Goal: Information Seeking & Learning: Find contact information

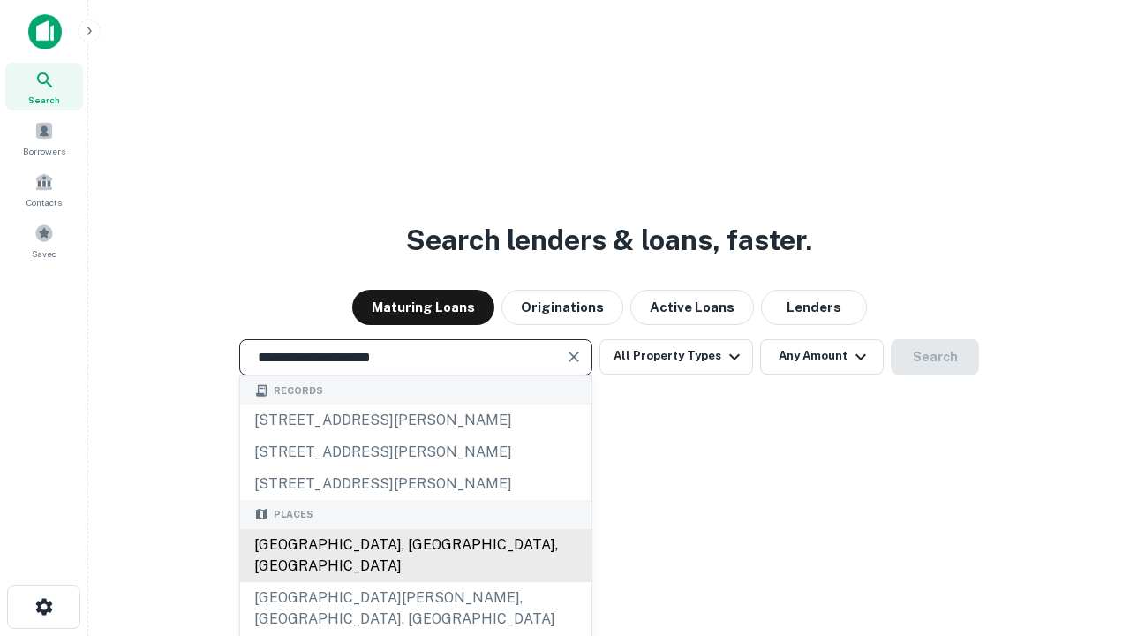
click at [415, 582] on div "Santa Monica, CA, USA" at bounding box center [415, 555] width 351 height 53
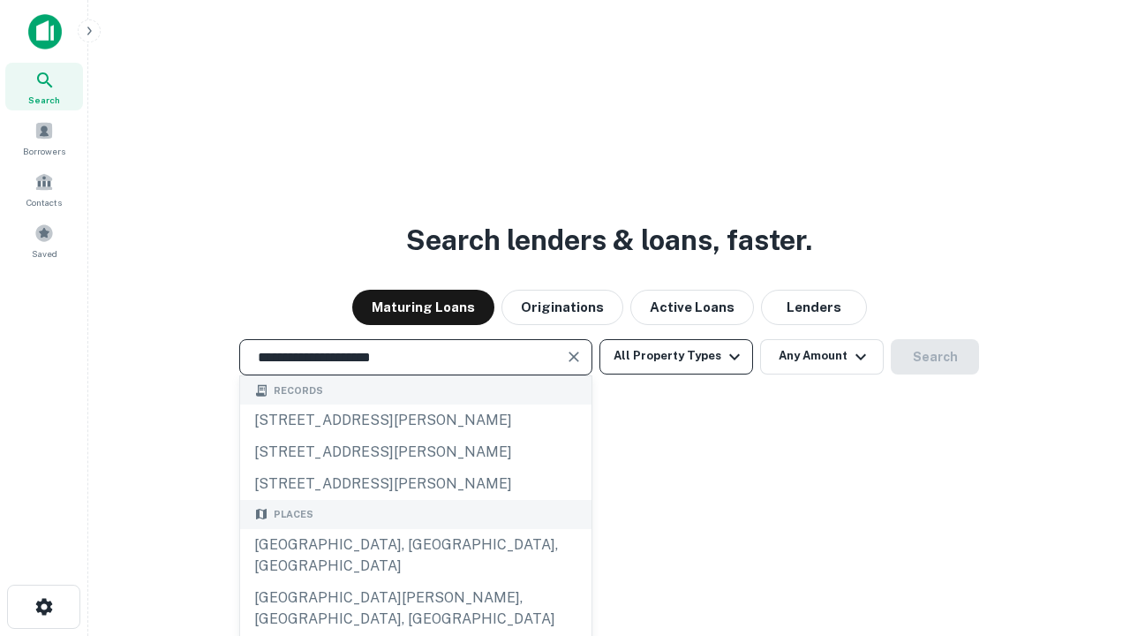
type input "**********"
click at [676, 356] on button "All Property Types" at bounding box center [676, 356] width 154 height 35
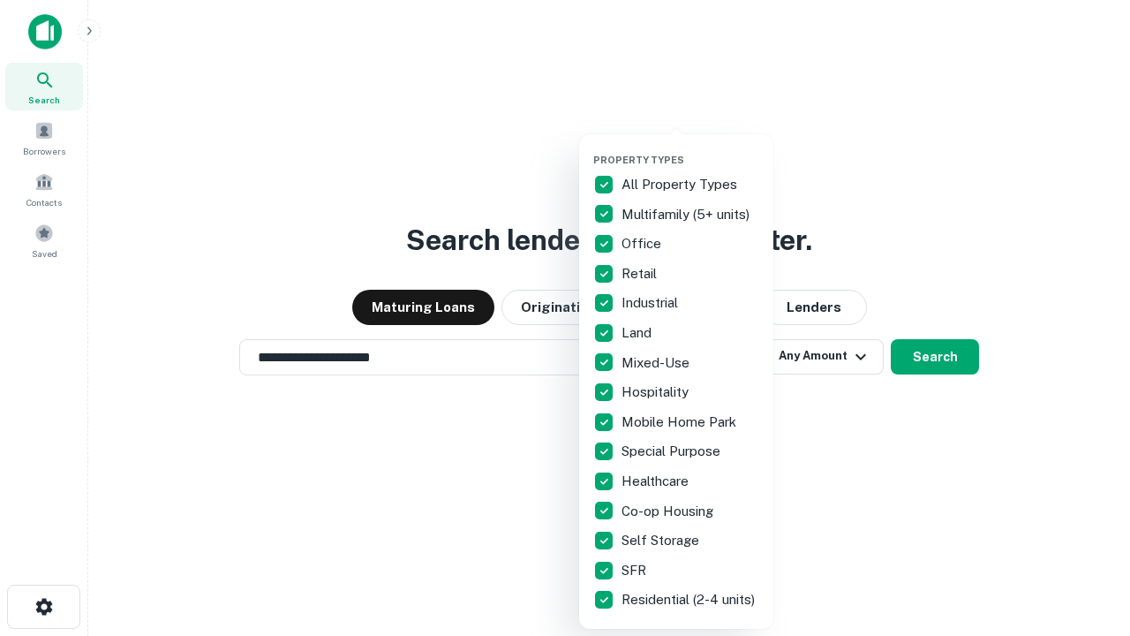
click at [690, 148] on button "button" at bounding box center [690, 148] width 194 height 1
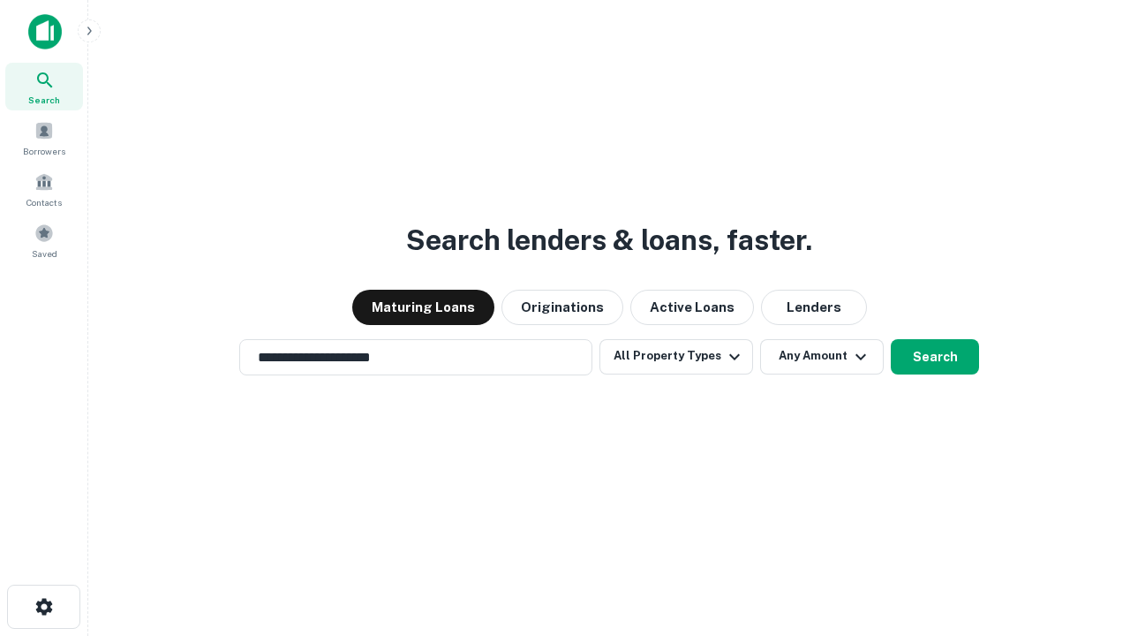
scroll to position [27, 0]
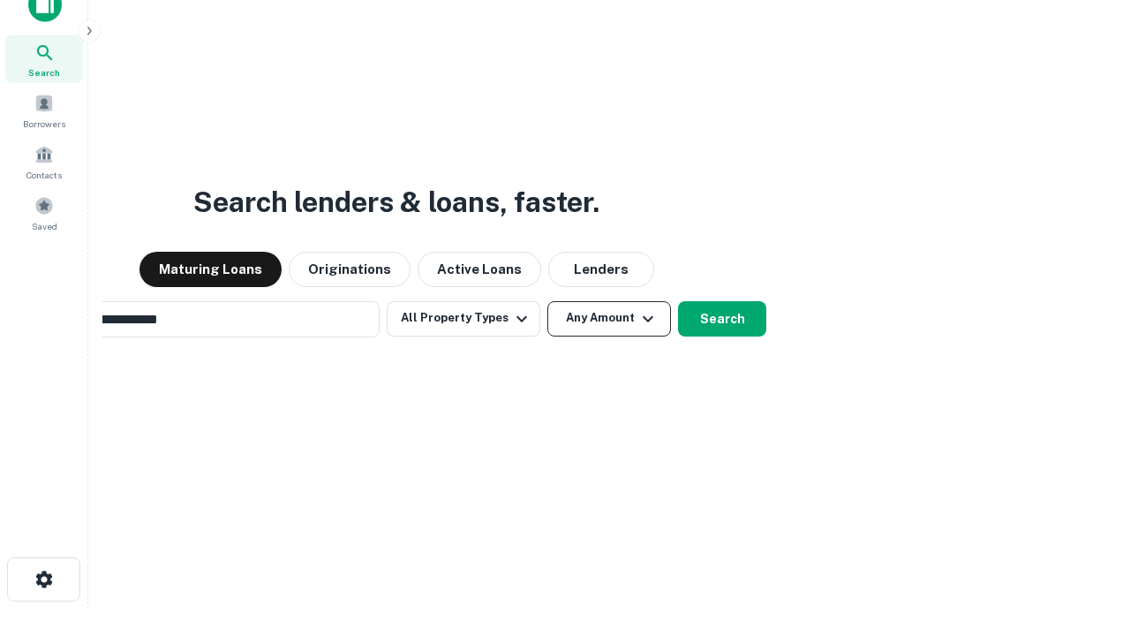
click at [547, 301] on button "Any Amount" at bounding box center [609, 318] width 124 height 35
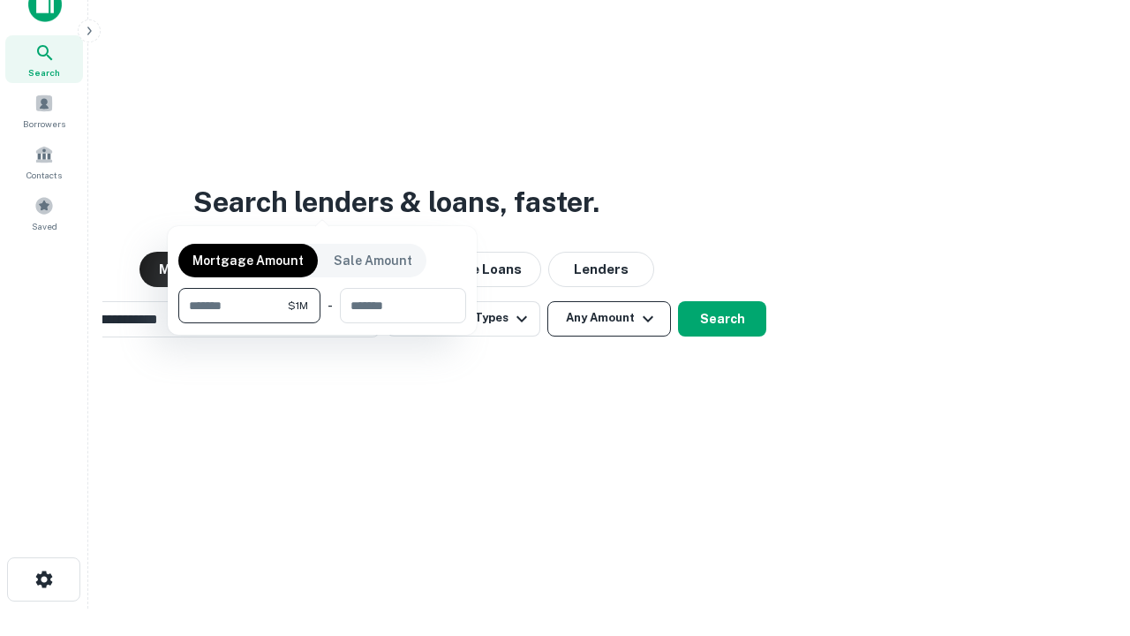
scroll to position [28, 0]
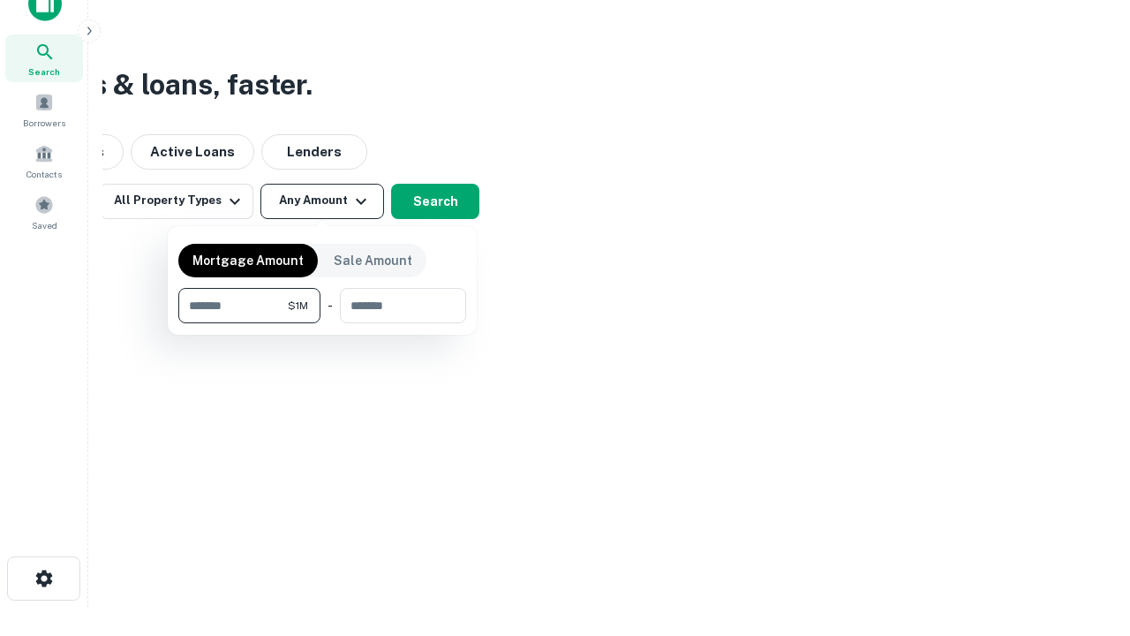
type input "*******"
click at [322, 323] on button "button" at bounding box center [322, 323] width 288 height 1
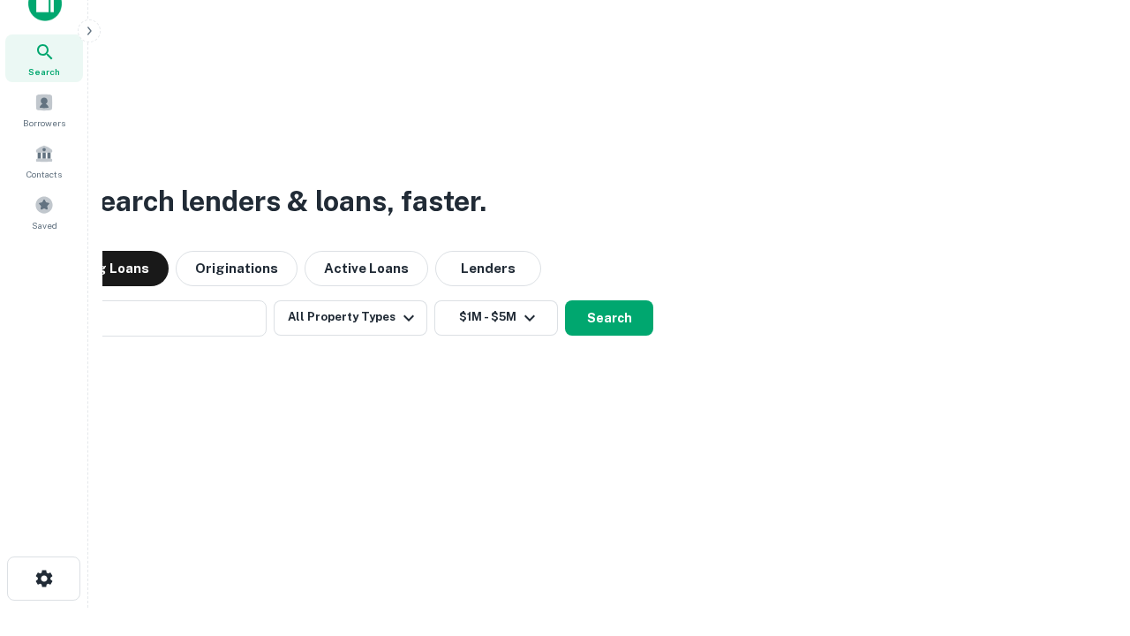
scroll to position [27, 0]
click at [565, 301] on button "Search" at bounding box center [609, 318] width 88 height 35
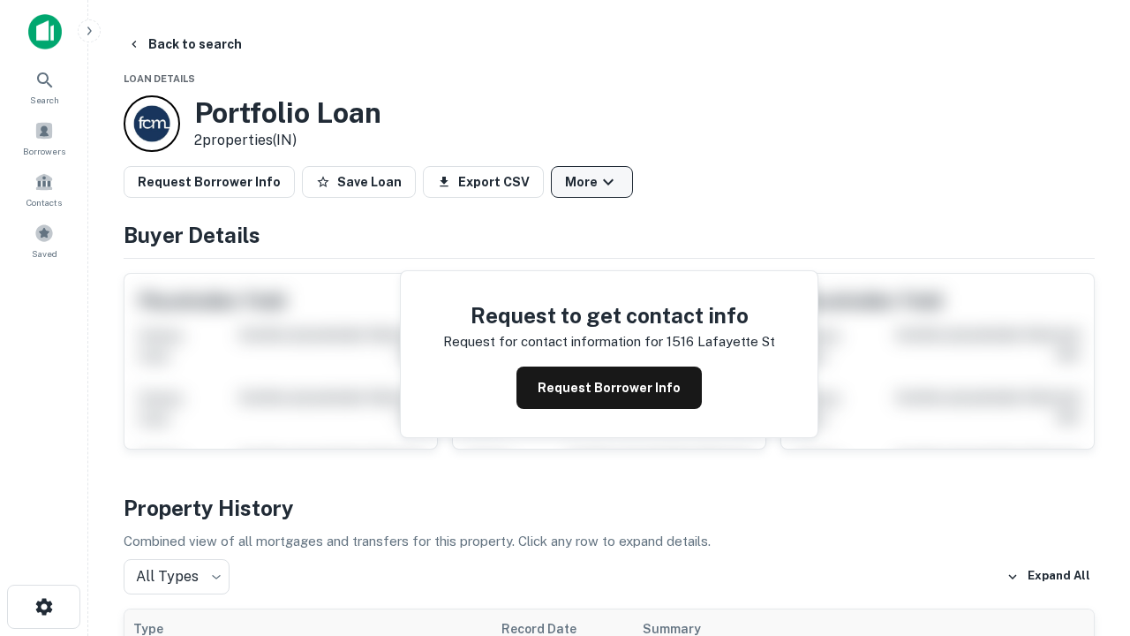
click at [592, 182] on button "More" at bounding box center [592, 182] width 82 height 32
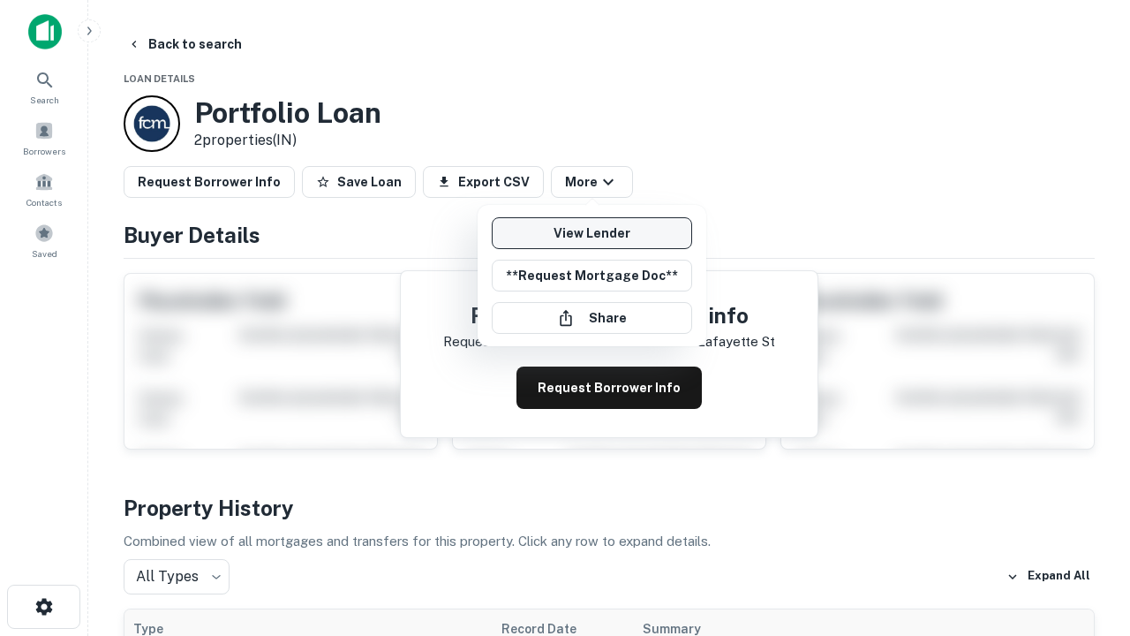
click at [592, 233] on link "View Lender" at bounding box center [592, 233] width 200 height 32
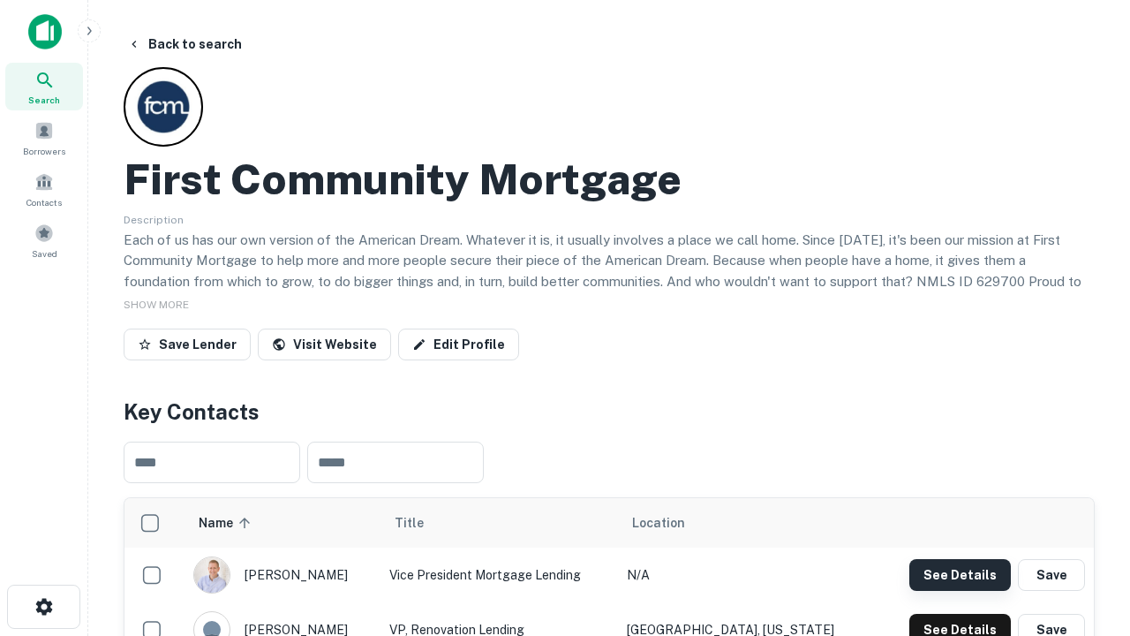
click at [960, 574] on button "See Details" at bounding box center [960, 575] width 102 height 32
click at [43, 607] on icon "button" at bounding box center [44, 606] width 21 height 21
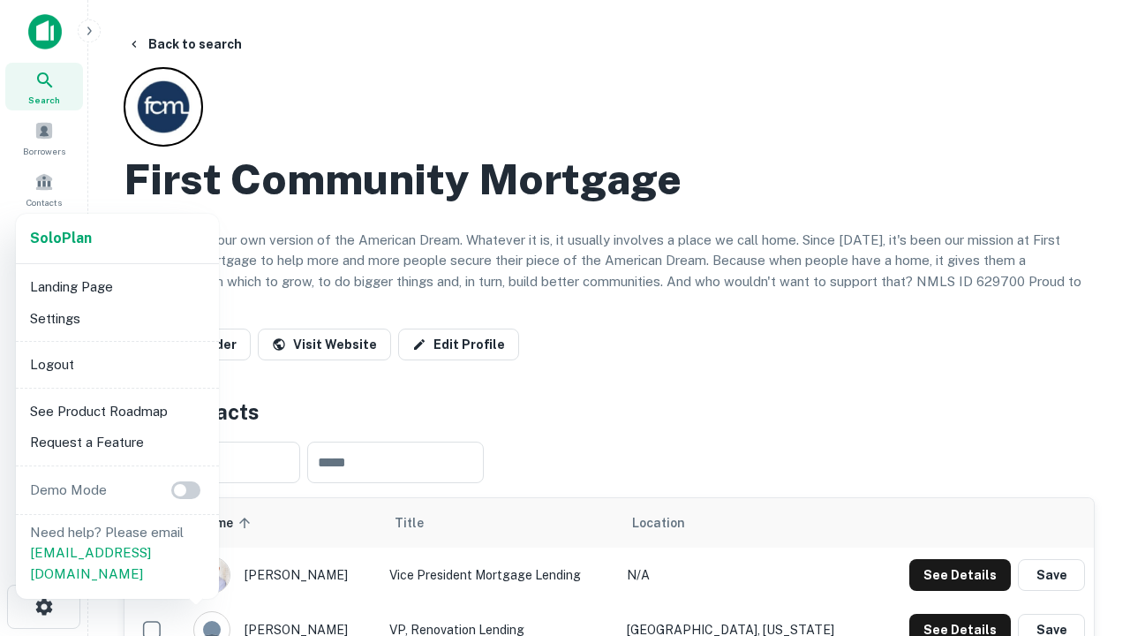
click at [117, 364] on li "Logout" at bounding box center [117, 365] width 189 height 32
